Goal: Book appointment/travel/reservation

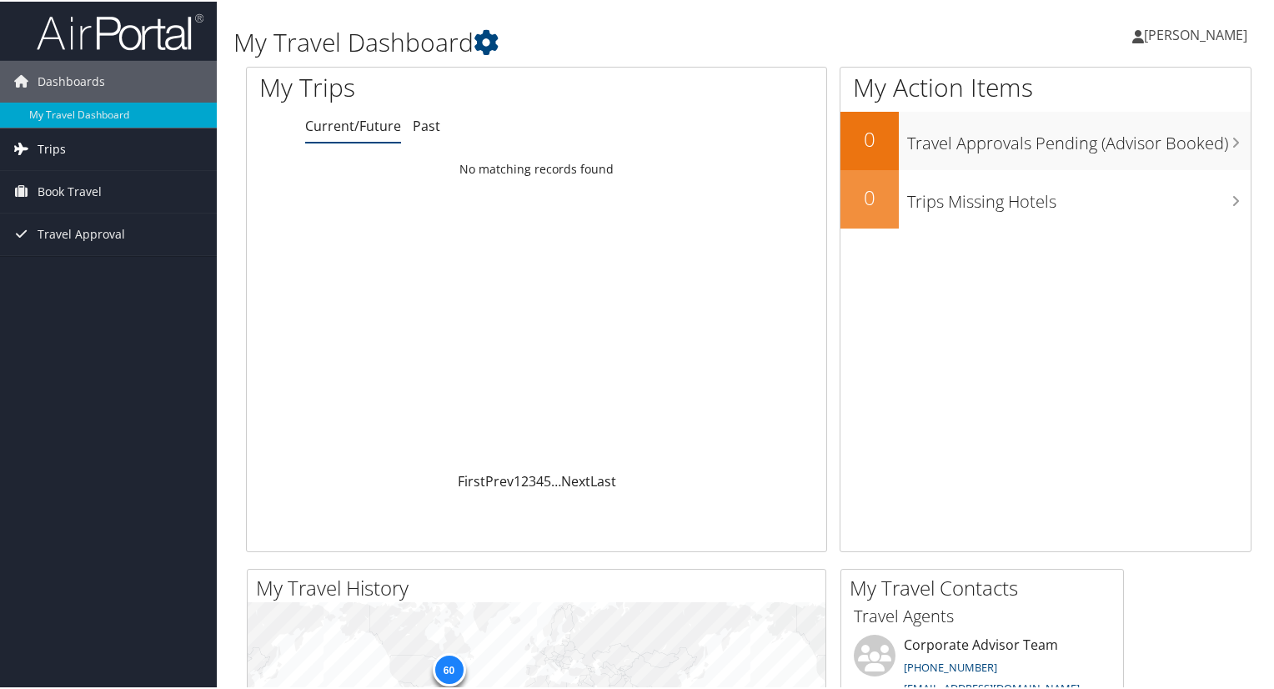
click at [120, 158] on link "Trips" at bounding box center [108, 148] width 217 height 42
click at [127, 261] on link "Book Travel" at bounding box center [108, 265] width 217 height 42
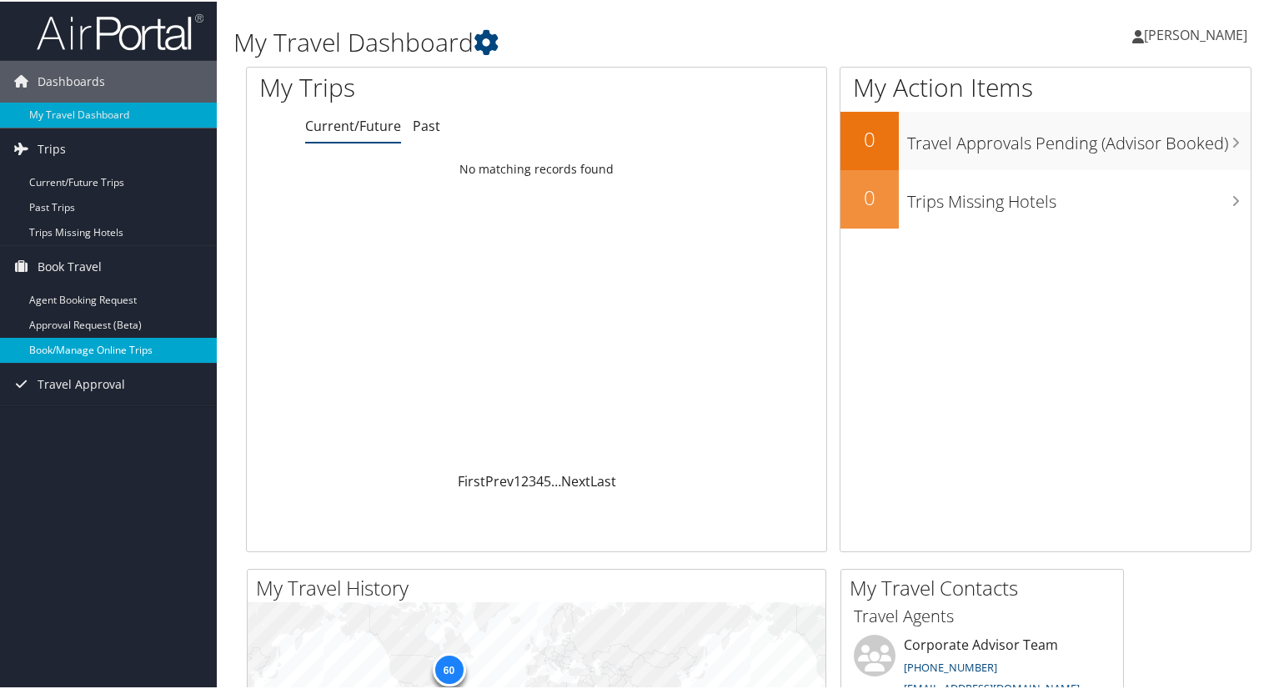
click at [137, 353] on link "Book/Manage Online Trips" at bounding box center [108, 348] width 217 height 25
